Goal: Information Seeking & Learning: Learn about a topic

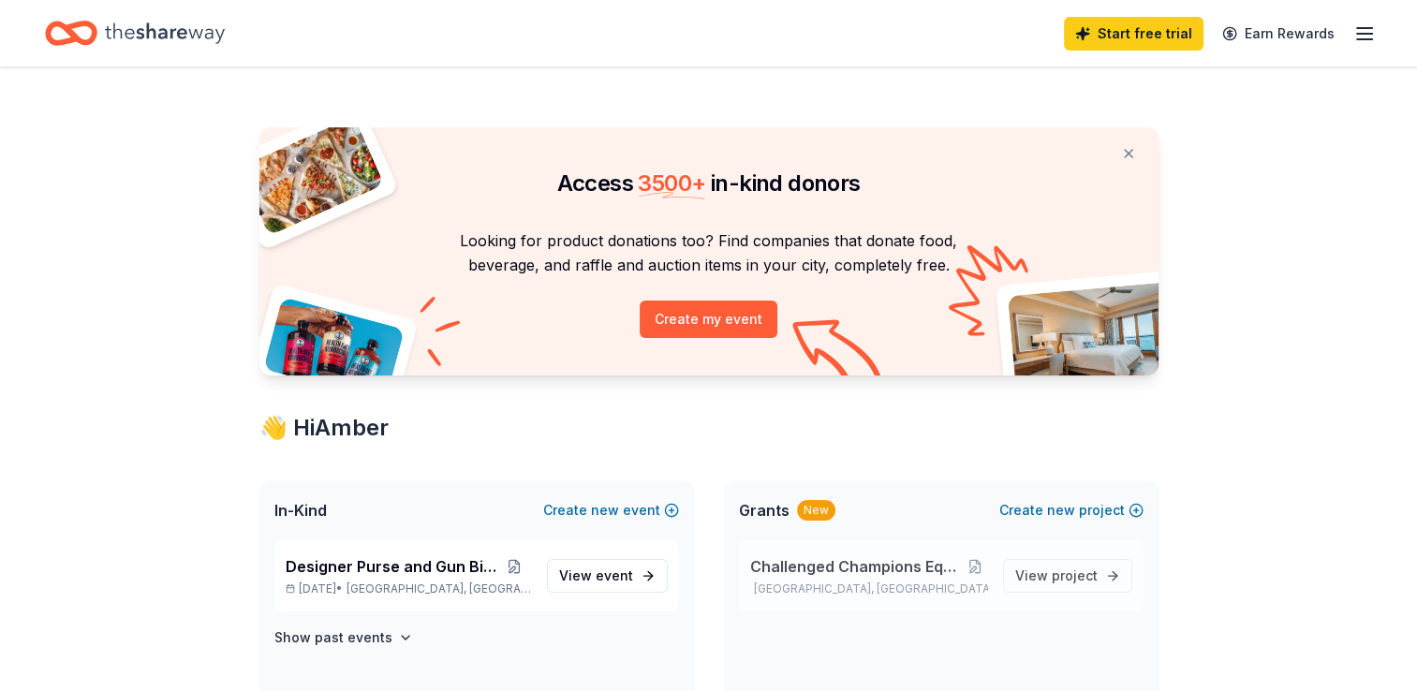
click at [881, 547] on div "Challenged Champions Equestrian Center Ottawa, OH View project" at bounding box center [941, 575] width 405 height 71
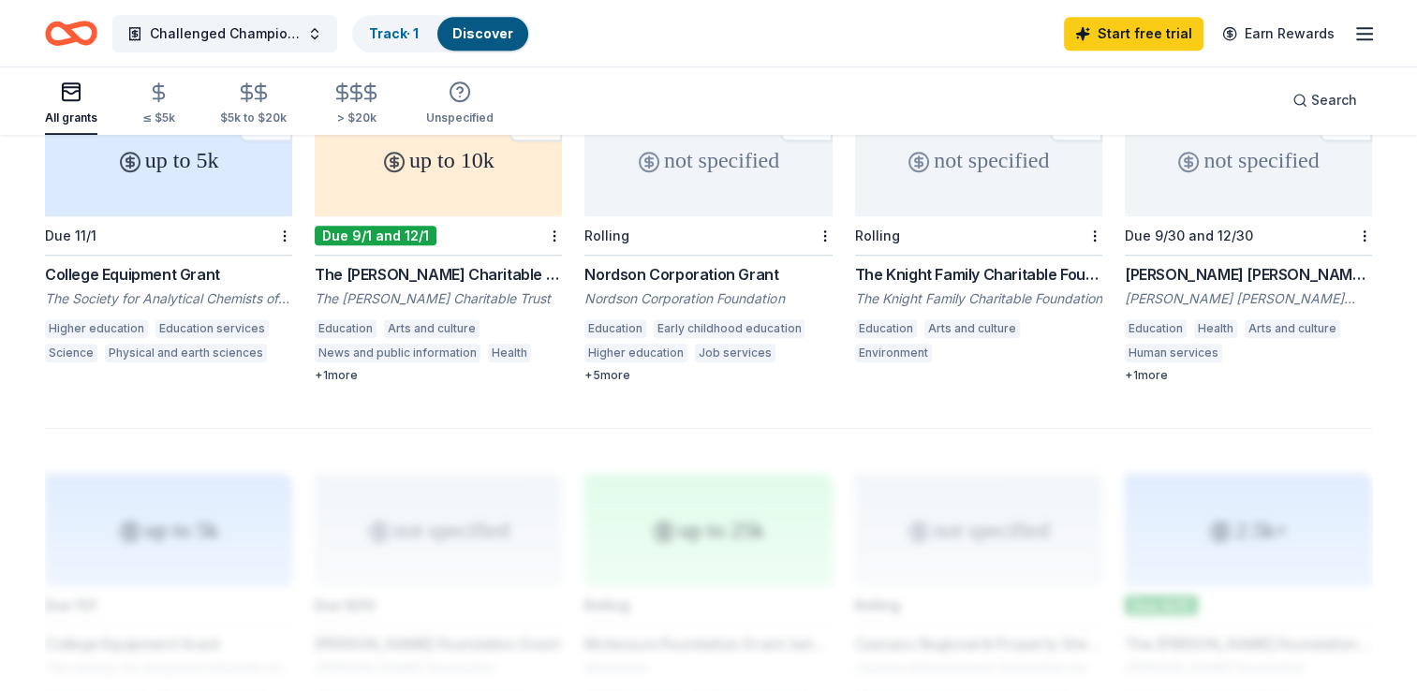
scroll to position [1210, 0]
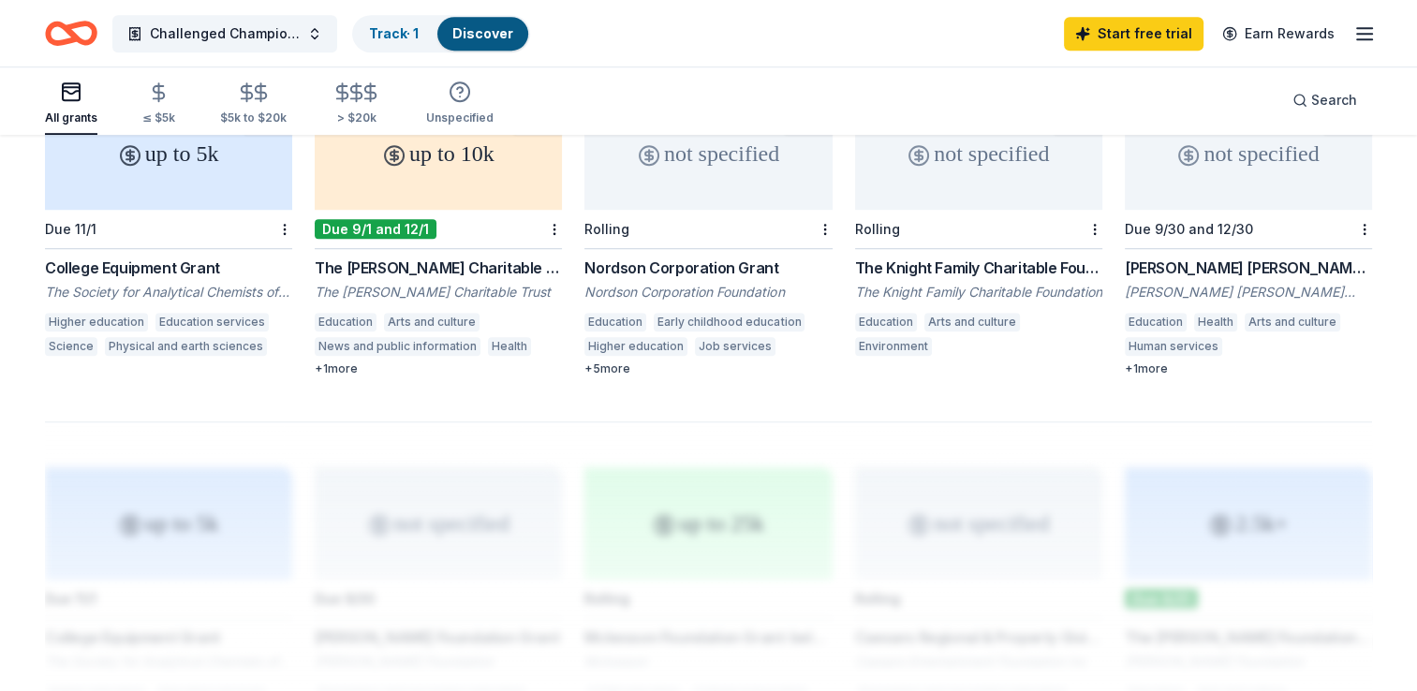
click at [446, 181] on div "up to 10k" at bounding box center [438, 153] width 247 height 112
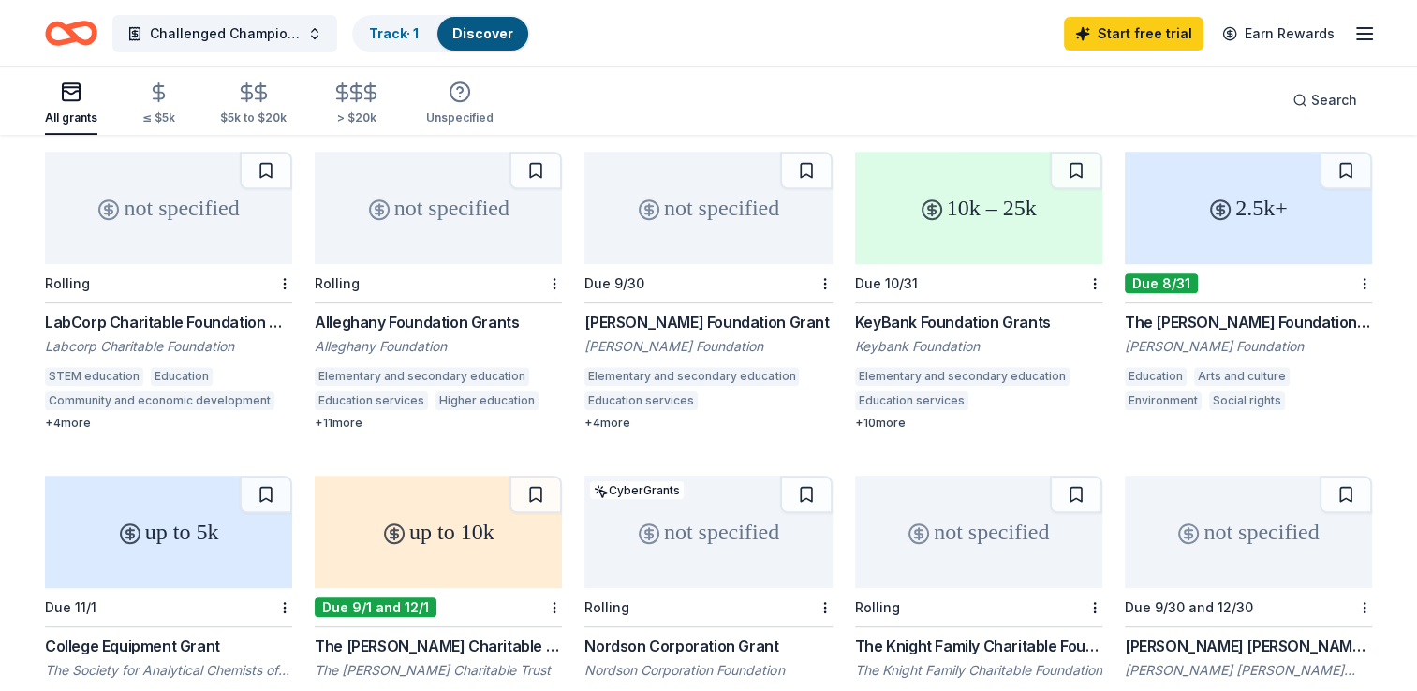
scroll to position [827, 0]
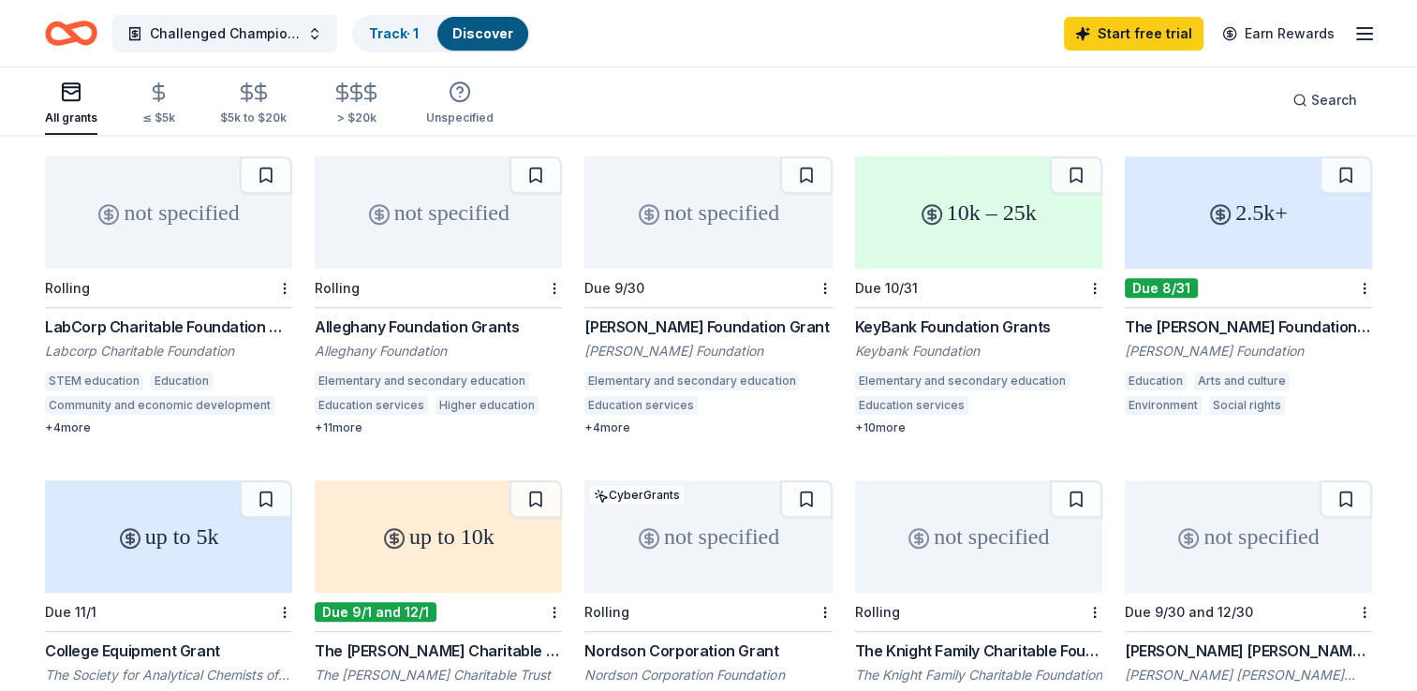
click at [882, 420] on div "+ 10 more" at bounding box center [978, 427] width 247 height 15
click at [167, 105] on div "≤ $5k" at bounding box center [158, 103] width 33 height 44
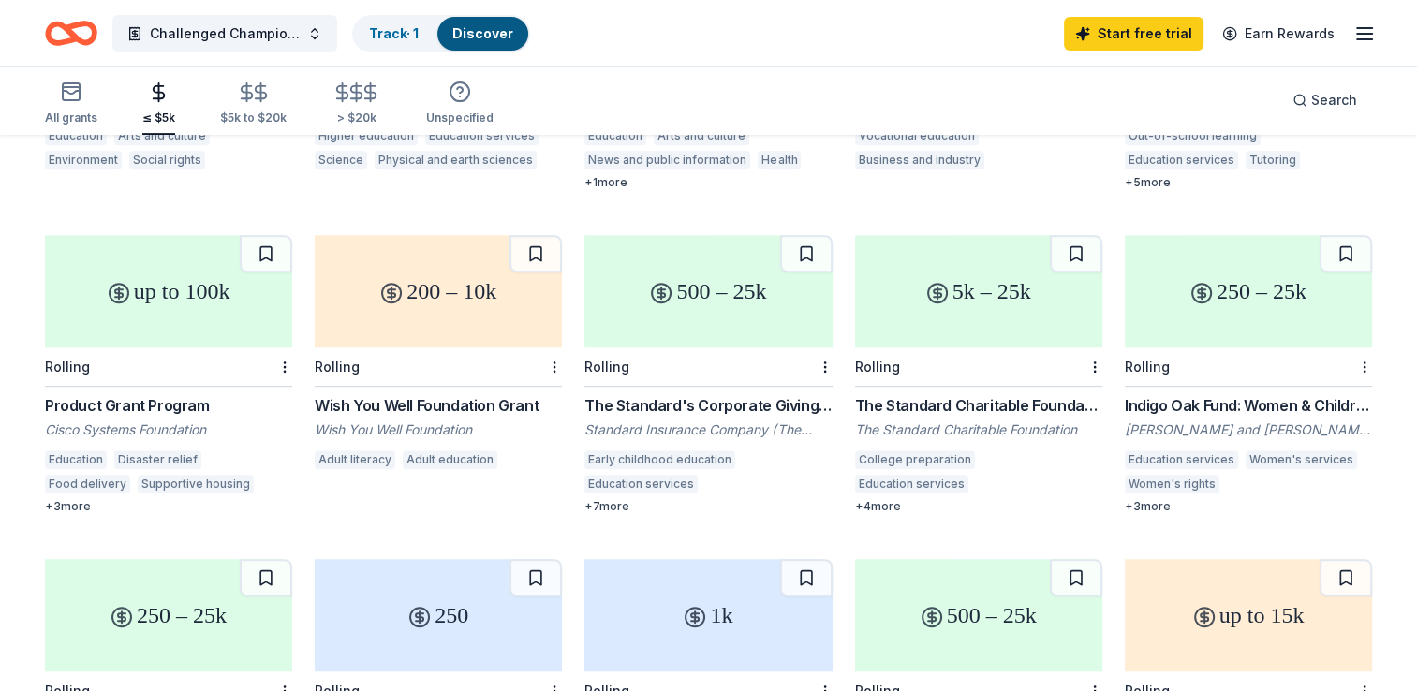
scroll to position [734, 0]
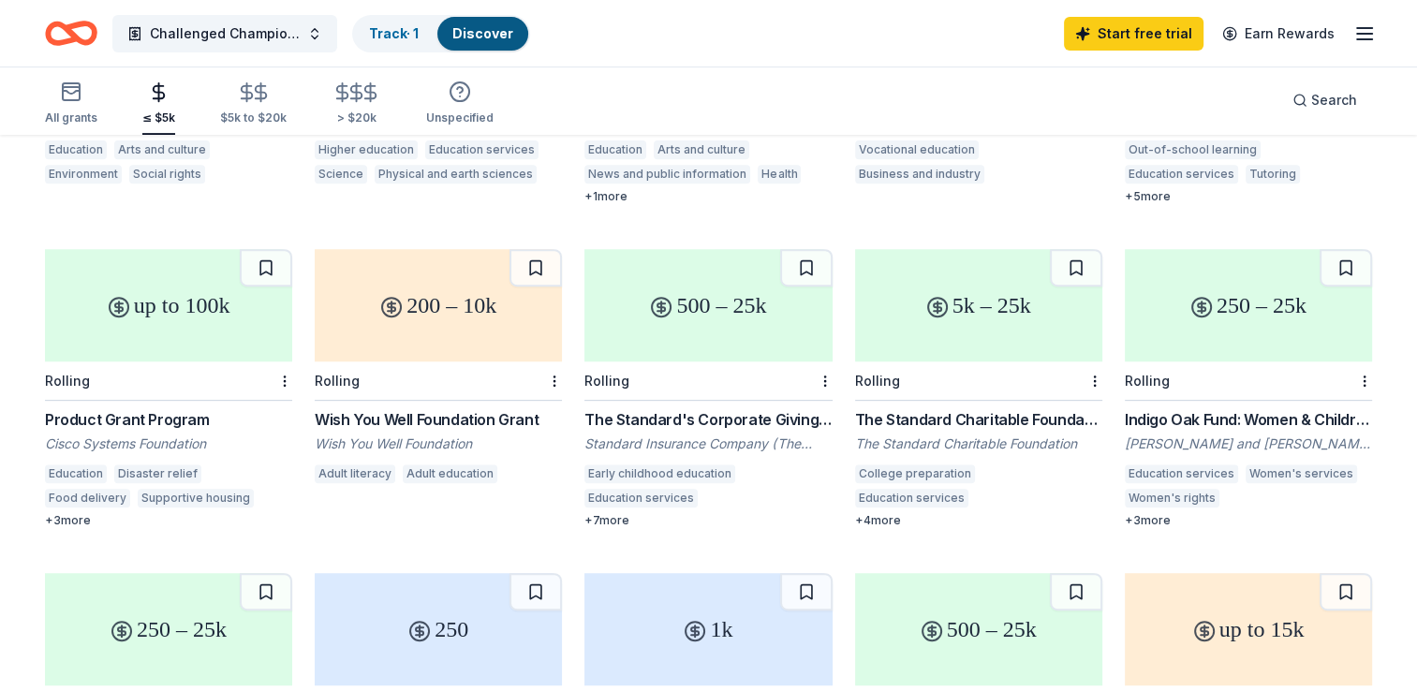
click at [608, 513] on div "+ 7 more" at bounding box center [707, 520] width 247 height 15
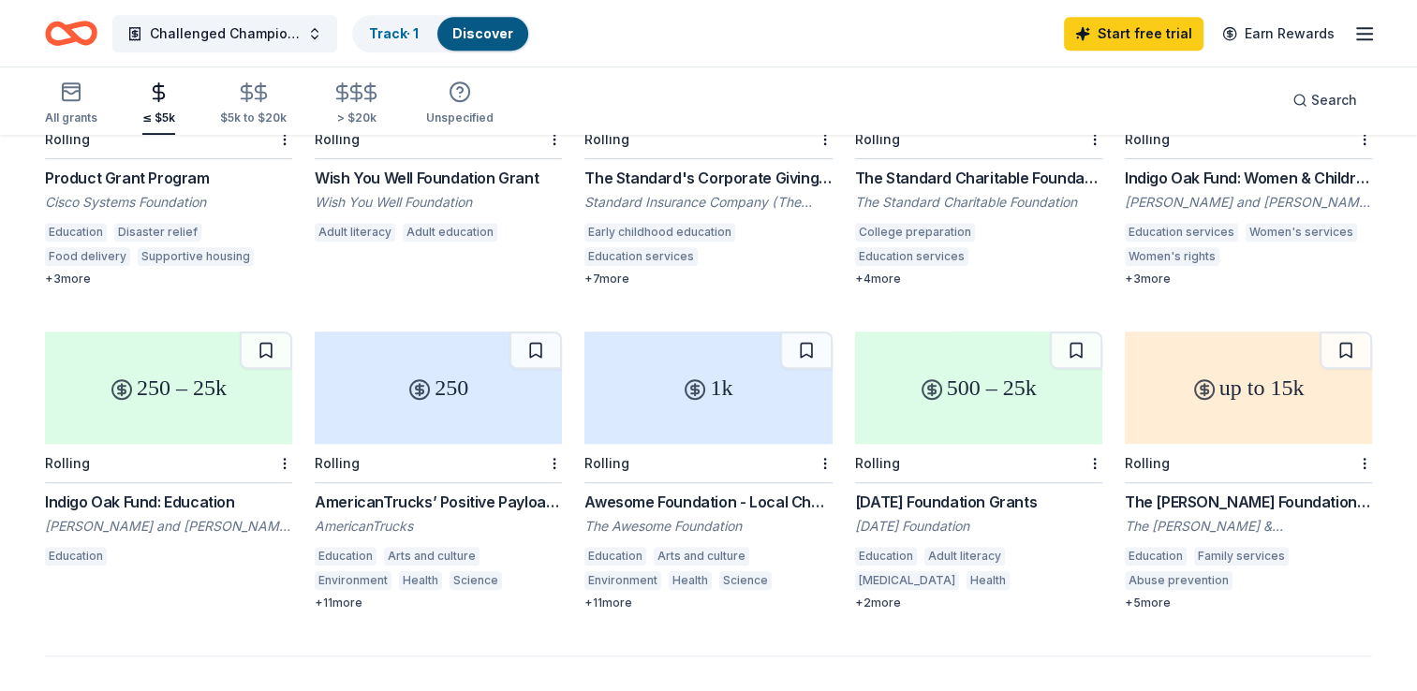
scroll to position [981, 0]
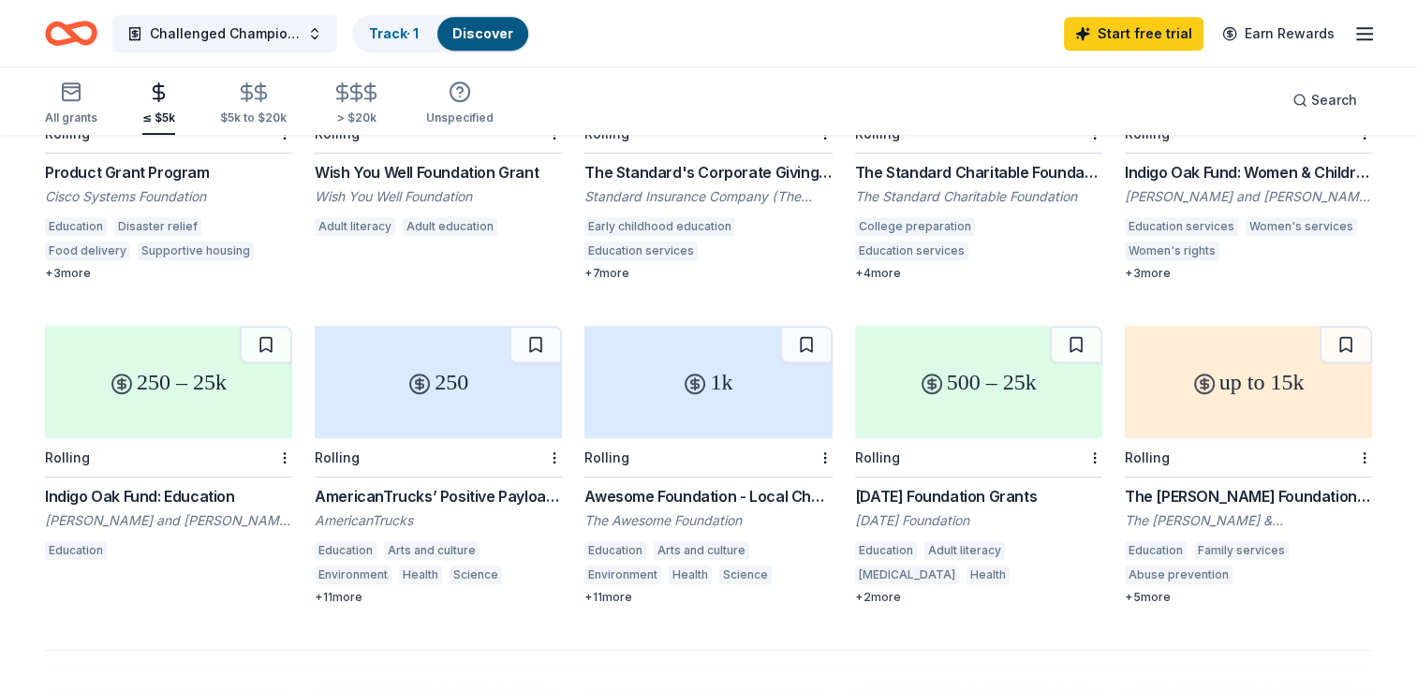
click at [918, 485] on div "Karma Foundation Grants" at bounding box center [978, 496] width 247 height 22
click at [699, 485] on div "Awesome Foundation - Local Chapter Grants" at bounding box center [707, 496] width 247 height 22
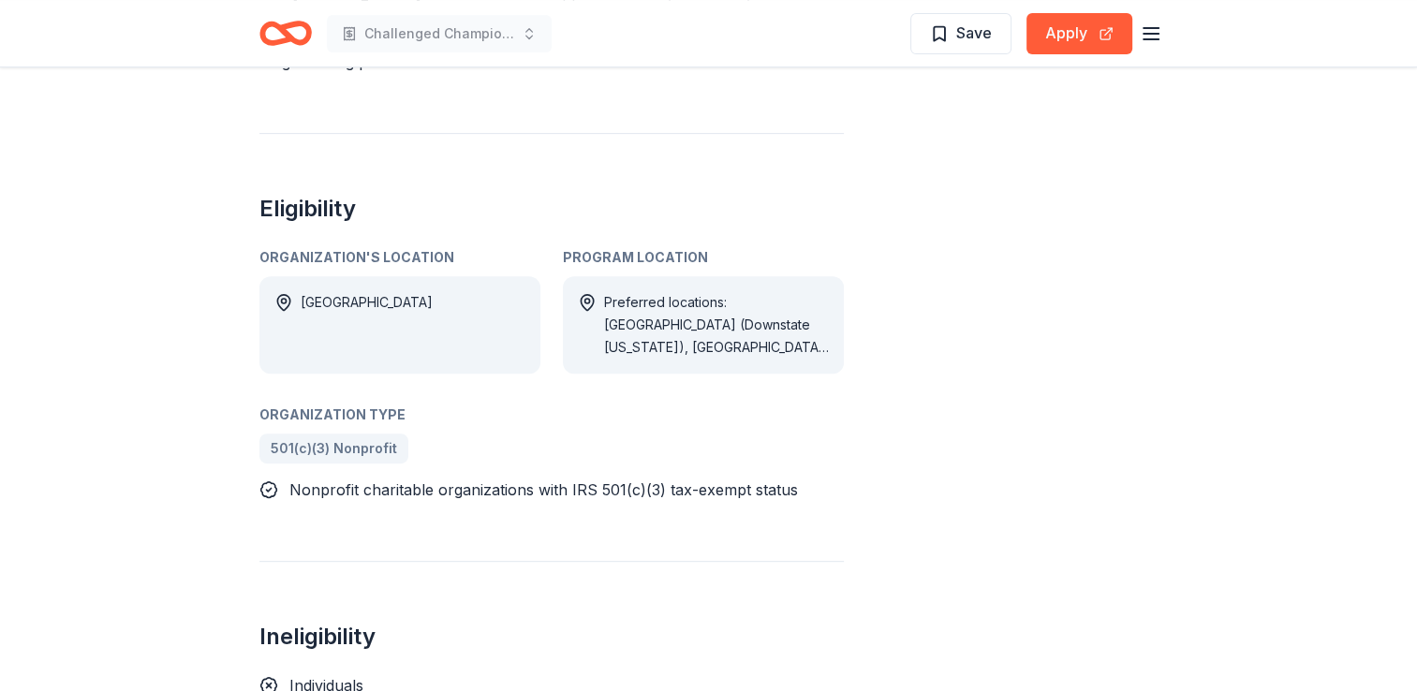
scroll to position [786, 0]
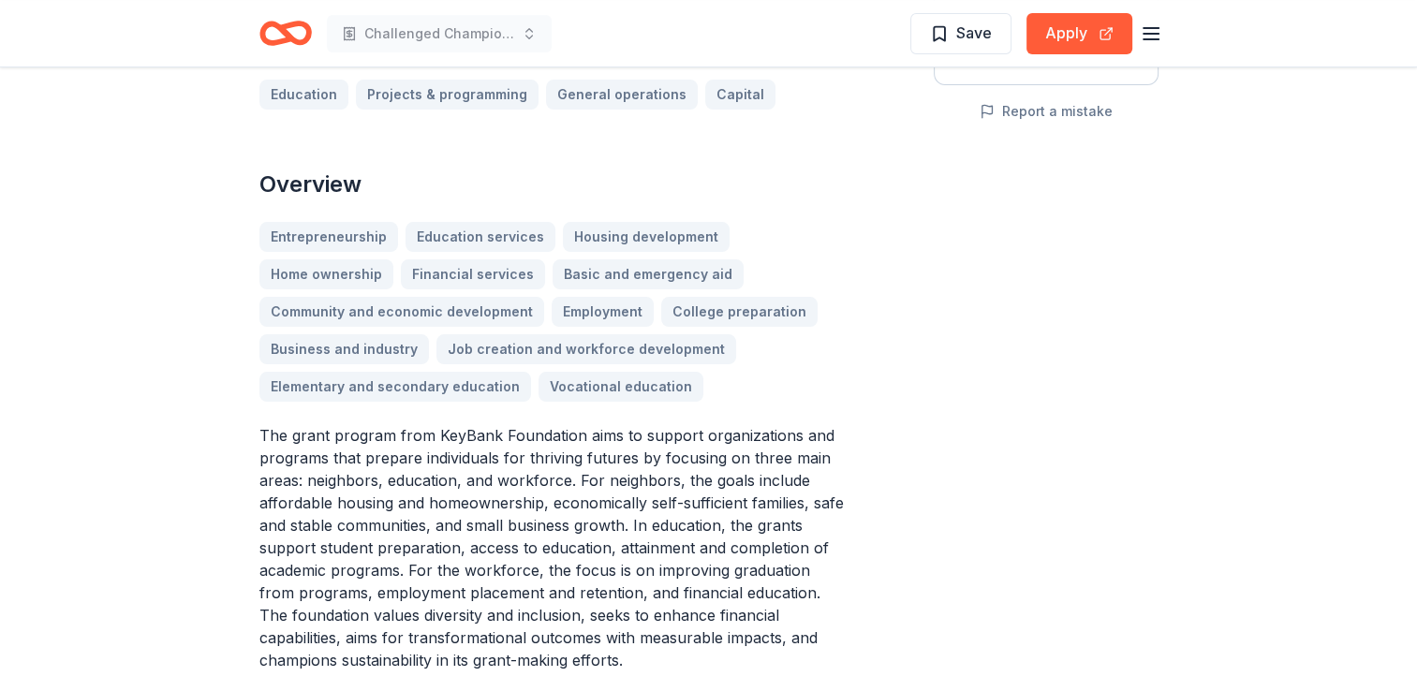
scroll to position [449, 0]
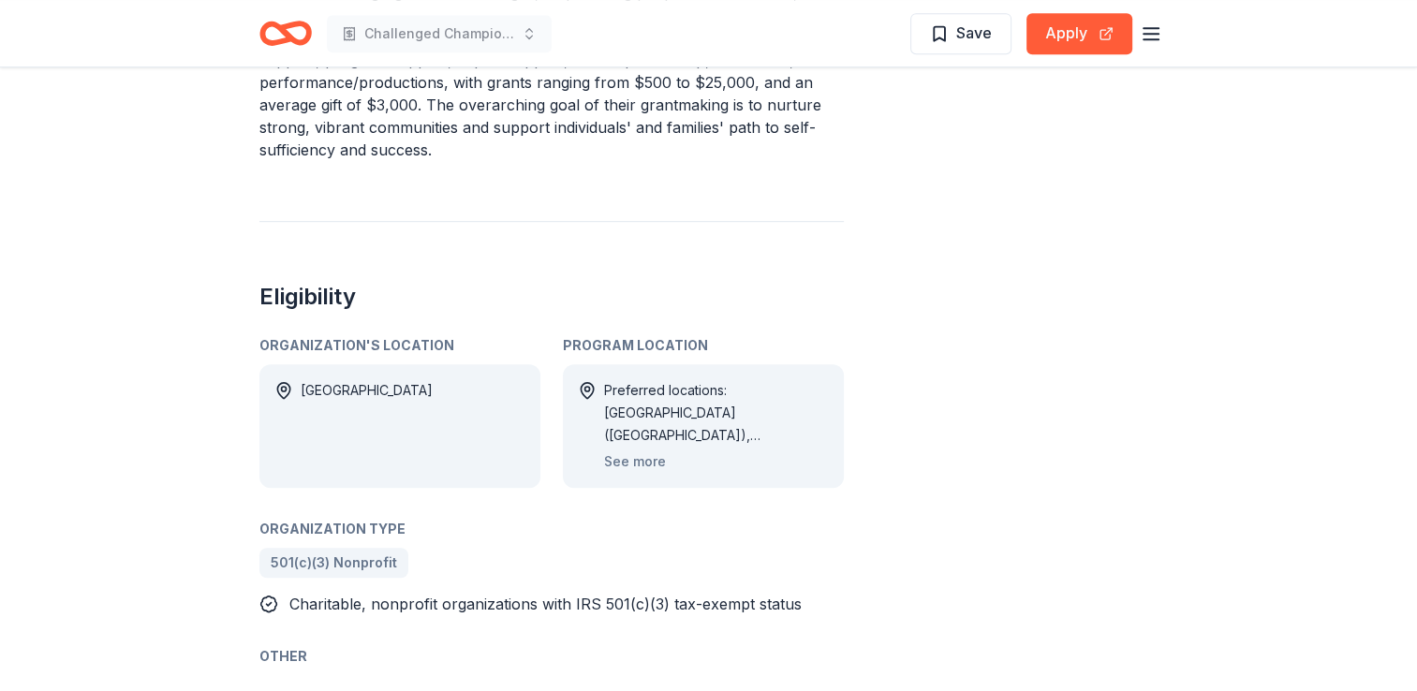
scroll to position [1023, 0]
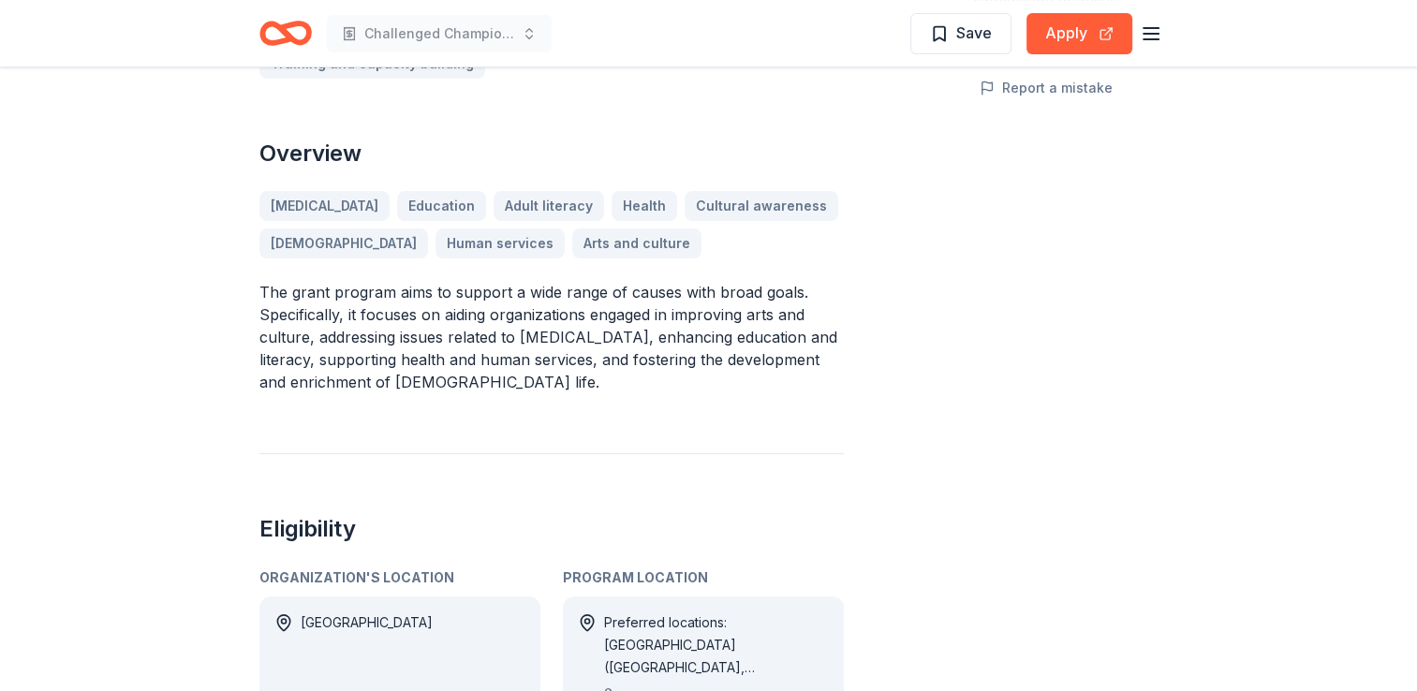
scroll to position [462, 0]
